Goal: Check status: Check status

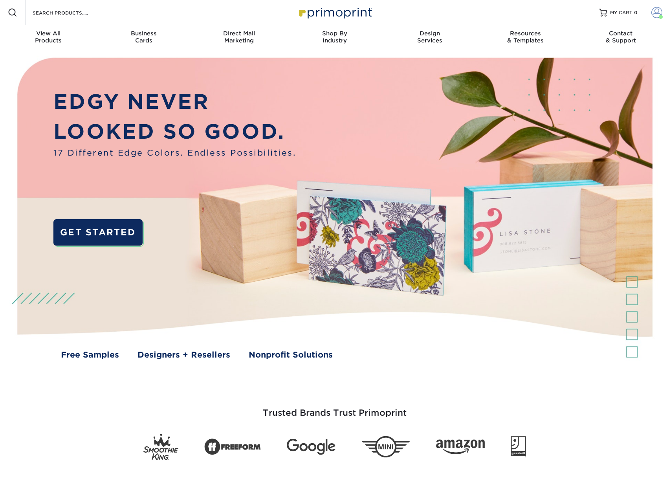
click at [654, 11] on span at bounding box center [656, 12] width 11 height 11
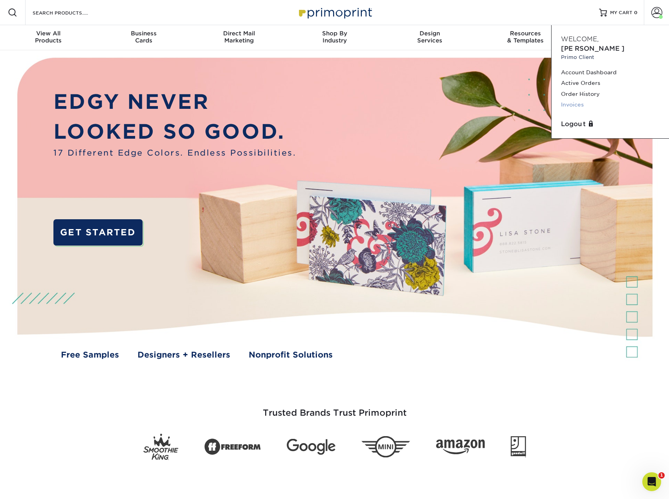
click at [572, 99] on link "Invoices" at bounding box center [610, 104] width 99 height 11
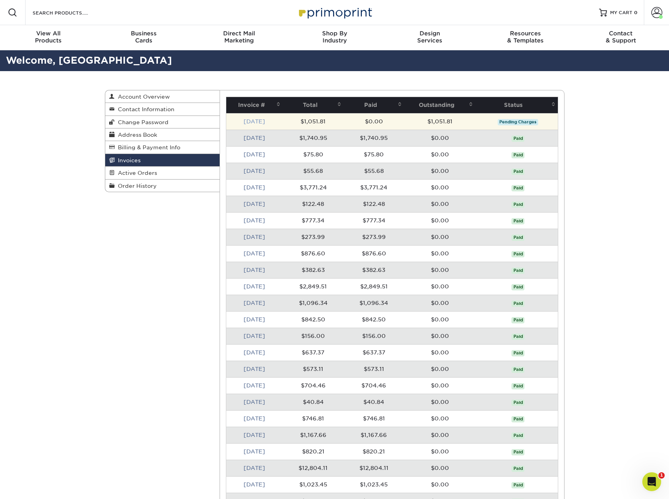
click at [255, 124] on link "Aug 2025" at bounding box center [255, 121] width 22 height 6
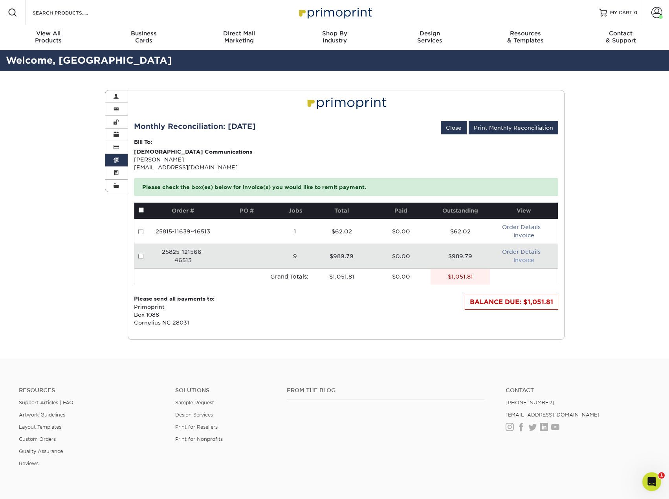
click at [522, 259] on link "Invoice" at bounding box center [524, 260] width 21 height 6
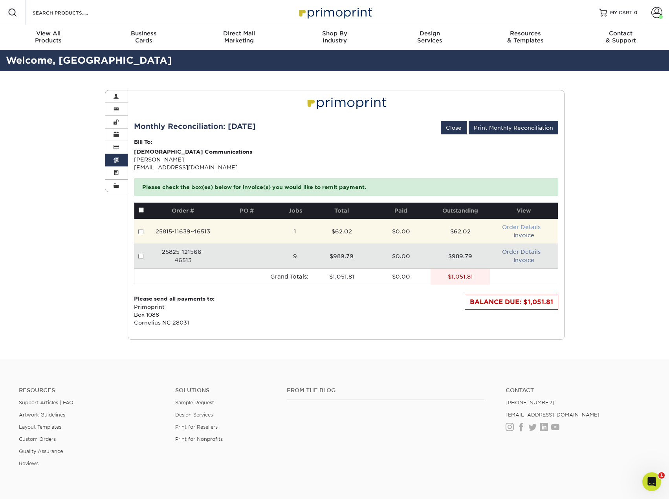
click at [514, 227] on link "Order Details" at bounding box center [521, 227] width 39 height 6
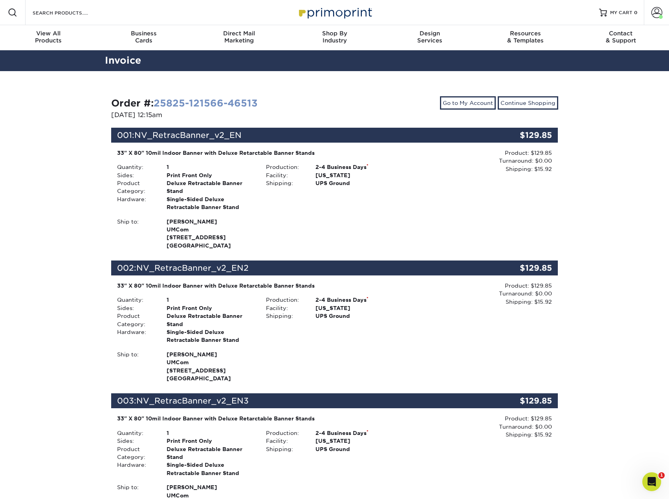
click at [185, 103] on link "25825-121566-46513" at bounding box center [206, 102] width 104 height 11
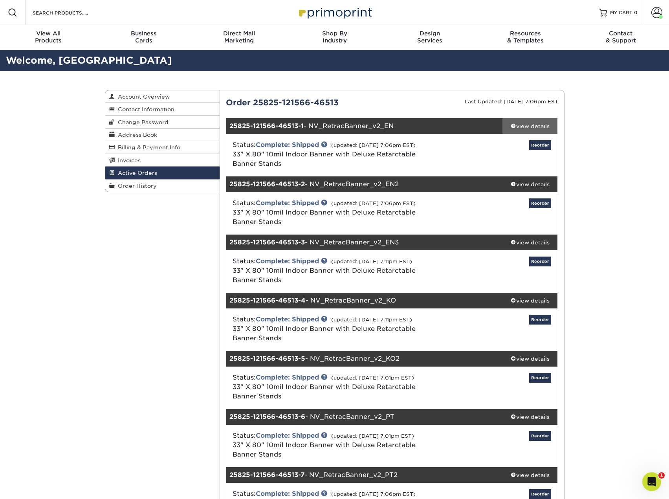
click at [531, 127] on div "view details" at bounding box center [530, 126] width 55 height 8
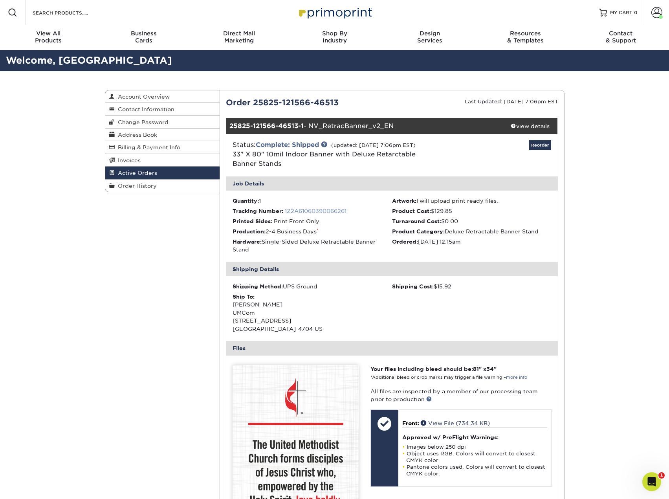
click at [309, 212] on link "1Z2A61060390066261" at bounding box center [316, 211] width 62 height 6
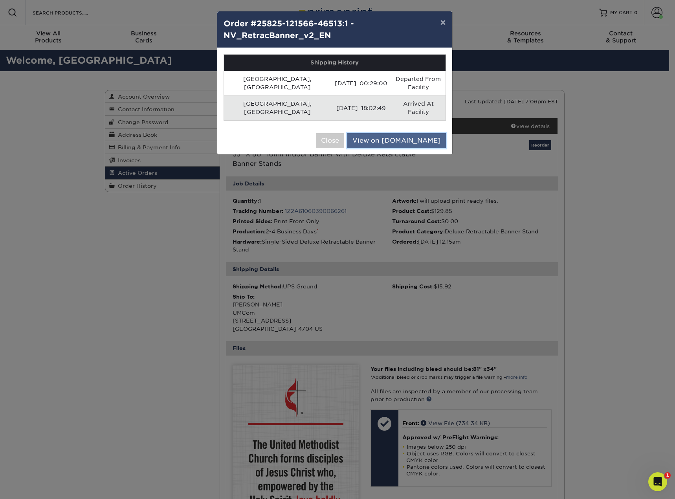
click at [394, 133] on link "View on UPS.com" at bounding box center [396, 140] width 99 height 15
click at [444, 20] on button "×" at bounding box center [443, 22] width 18 height 22
